Goal: Browse casually: Explore the website without a specific task or goal

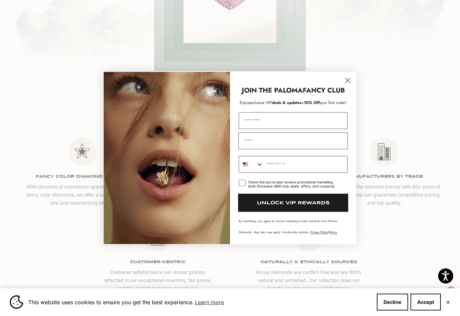
scroll to position [979, 0]
click at [260, 168] on icon "Search Countries" at bounding box center [259, 164] width 7 height 7
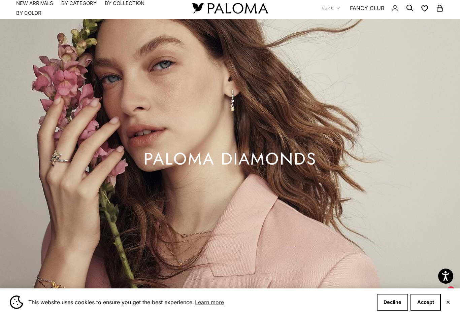
scroll to position [0, 0]
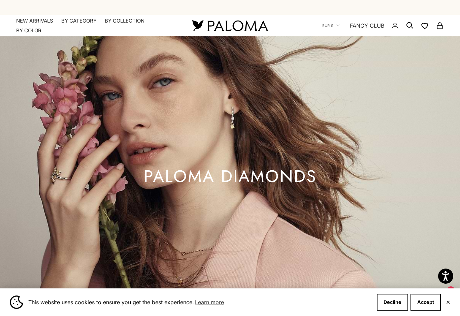
click at [372, 30] on link "FANCY CLUB" at bounding box center [367, 25] width 34 height 9
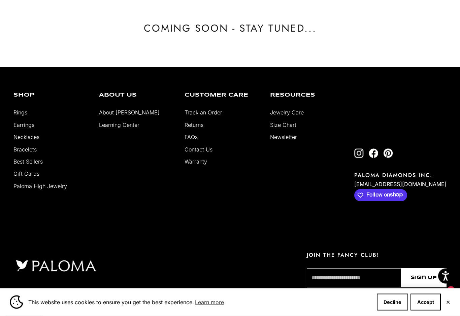
scroll to position [53, 0]
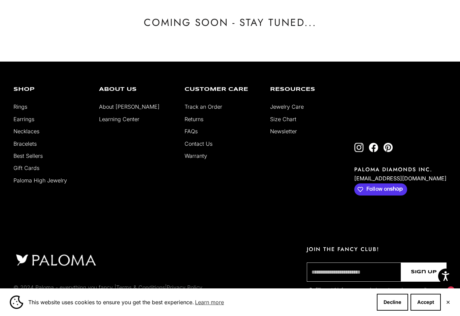
click at [364, 143] on img "Follow on Instagram" at bounding box center [358, 147] width 9 height 9
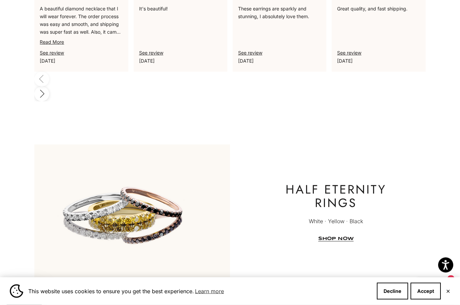
scroll to position [1443, 0]
click at [342, 236] on link "SHOP NOW" at bounding box center [335, 238] width 35 height 5
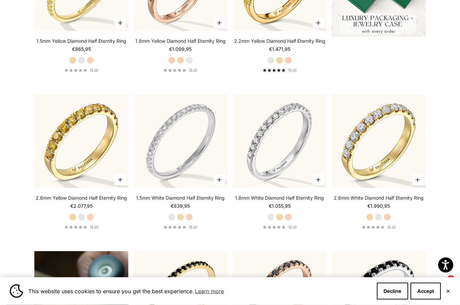
scroll to position [340, 0]
